Goal: Use online tool/utility: Utilize a website feature to perform a specific function

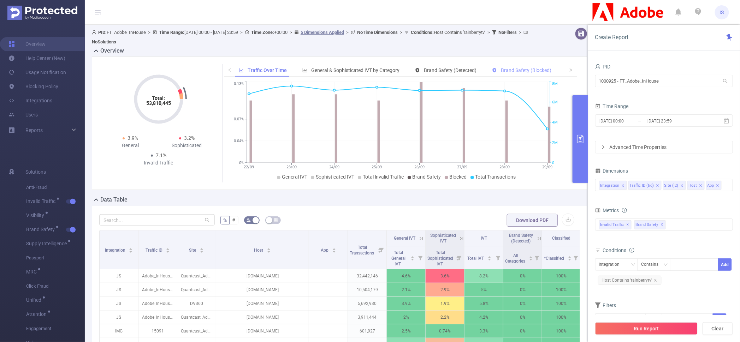
click at [515, 72] on section "PID: FT_Adobe_InHouse > Time Range: [DATE] 00:00 - [DATE] 23:59 > Time Zone: +0…" at bounding box center [412, 258] width 655 height 466
click at [609, 78] on input "pid=1000557" at bounding box center [664, 81] width 138 height 12
click at [608, 80] on input "pid=1000557" at bounding box center [664, 81] width 138 height 12
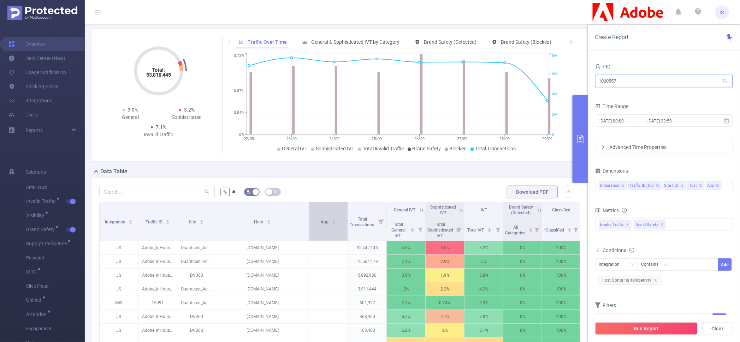
scroll to position [88, 0]
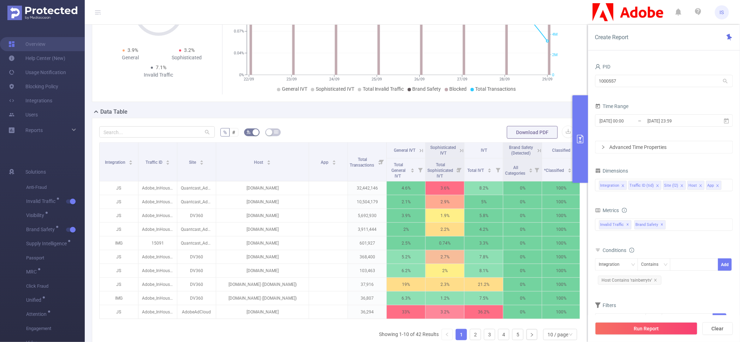
click at [344, 131] on form "% # Download PDF" at bounding box center [339, 132] width 481 height 14
click at [344, 118] on div "% # Download PDF Integration Traffic ID Site Host App Total Transactions Genera…" at bounding box center [340, 253] width 496 height 271
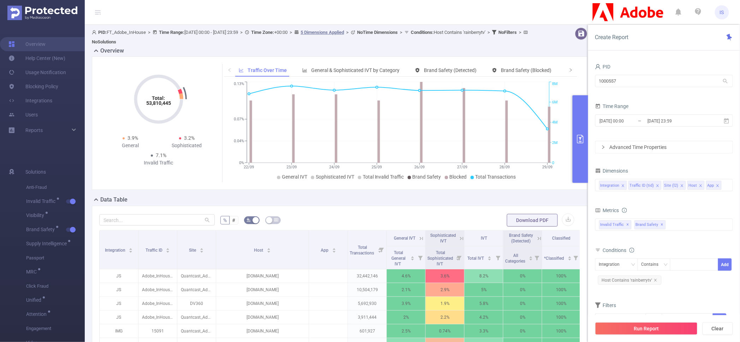
click at [340, 201] on div "Data Table" at bounding box center [342, 201] width 501 height 10
click at [386, 194] on div "Total: 53,810,445 Total: 53,810,445 3.9% General 3.2% Sophisticated 7.1% Invali…" at bounding box center [339, 126] width 501 height 139
drag, startPoint x: 657, startPoint y: 80, endPoint x: 464, endPoint y: 79, distance: 192.8
click at [464, 79] on section "PID: FT_Adobe_InHouse > Time Range: [DATE] 00:00 - [DATE] 23:59 > Time Zone: +0…" at bounding box center [412, 258] width 655 height 466
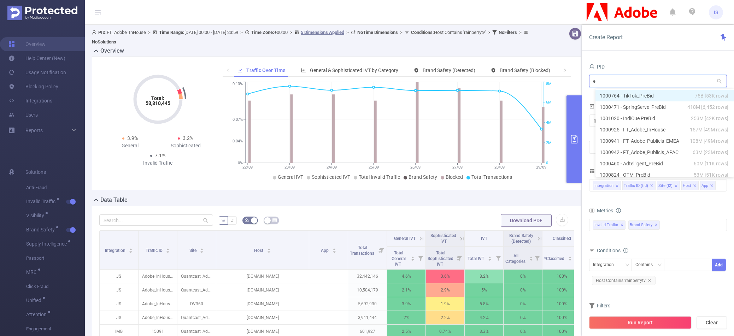
type input "e-"
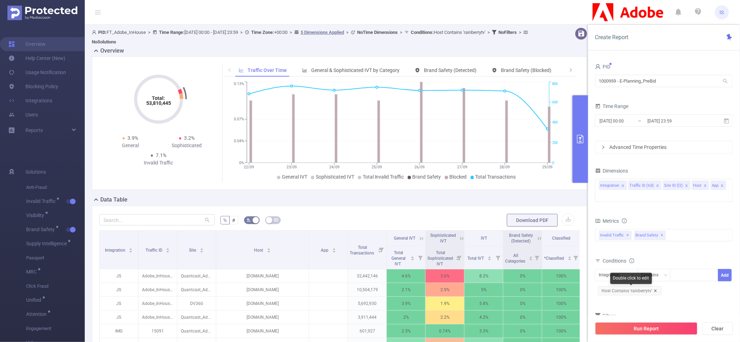
click at [655, 291] on icon "icon: close" at bounding box center [655, 291] width 2 height 2
click at [704, 186] on icon "icon: close" at bounding box center [706, 186] width 4 height 4
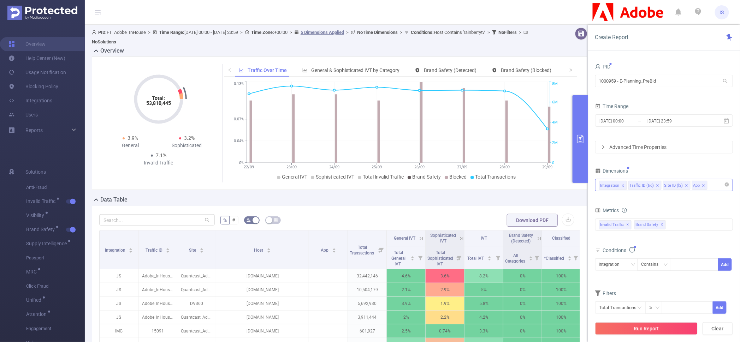
click at [702, 184] on icon "icon: close" at bounding box center [704, 186] width 4 height 4
click at [643, 117] on input "[DATE] 00:00" at bounding box center [627, 121] width 57 height 10
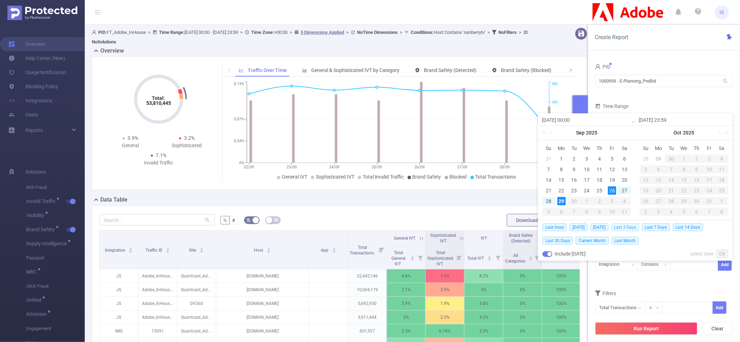
click at [624, 225] on span "Last 3 Days" at bounding box center [625, 228] width 28 height 8
type input "[DATE] 00:00"
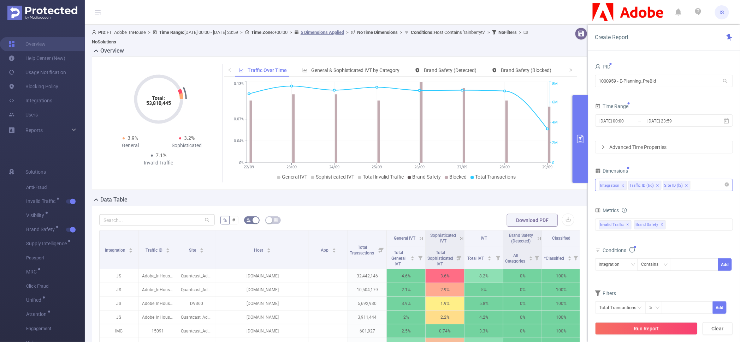
click at [703, 190] on div "Integration Traffic ID (tid) Site ID (l2)" at bounding box center [664, 185] width 130 height 12
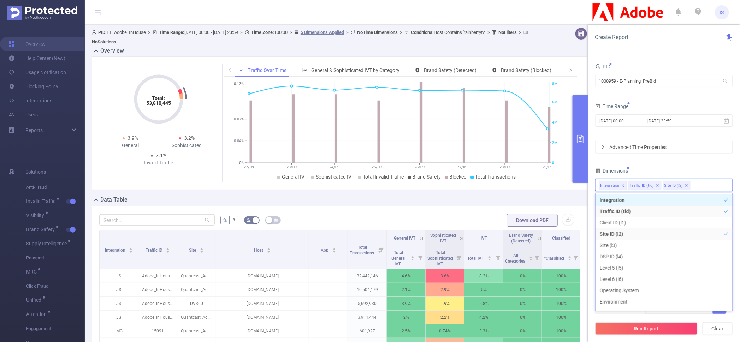
scroll to position [1, 0]
click at [634, 224] on li "Client ID (l1)" at bounding box center [663, 221] width 137 height 11
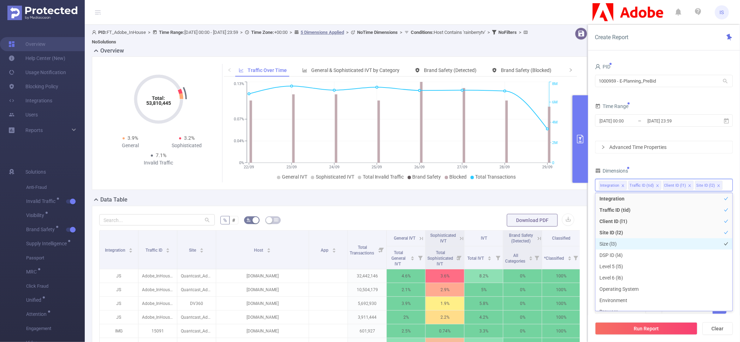
click at [628, 243] on li "Size (l3)" at bounding box center [663, 243] width 137 height 11
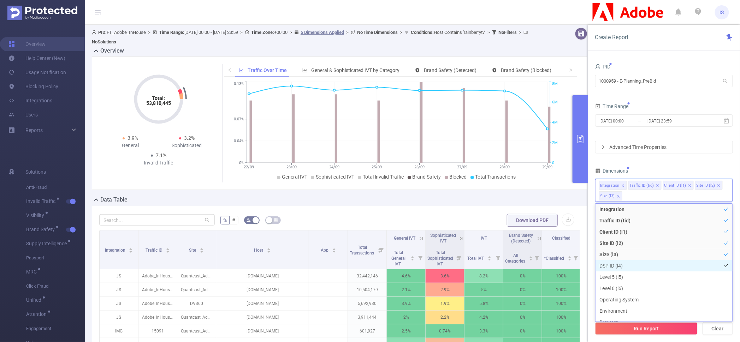
click at [630, 266] on li "DSP ID (l4)" at bounding box center [663, 265] width 137 height 11
click at [663, 158] on div "PID 1000959 - E-Planning_PreBid 1000959 - E-Planning_PreBid Time Range [DATE] 0…" at bounding box center [664, 198] width 138 height 272
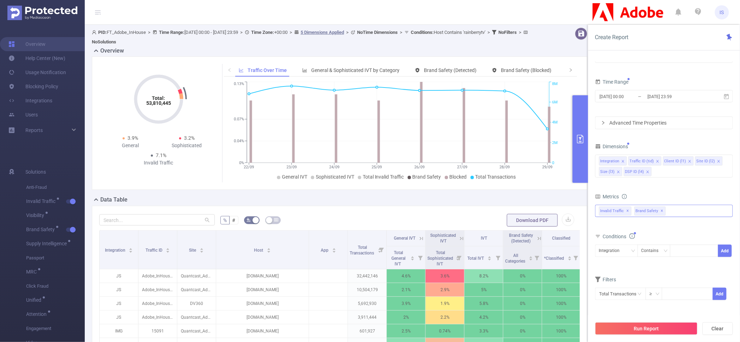
click at [661, 212] on span "✕" at bounding box center [662, 211] width 3 height 8
click at [646, 328] on button "Run Report" at bounding box center [646, 328] width 102 height 13
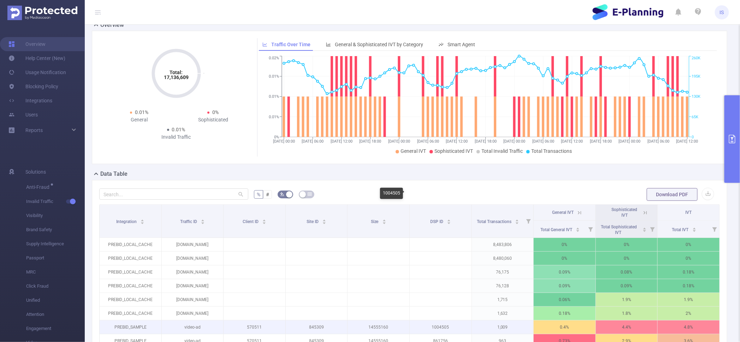
scroll to position [152, 0]
